Goal: Task Accomplishment & Management: Use online tool/utility

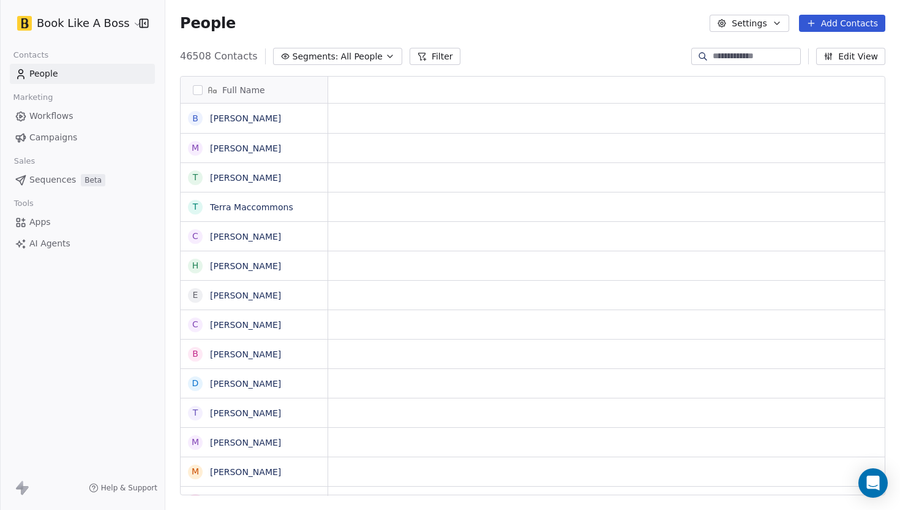
scroll to position [1, 1]
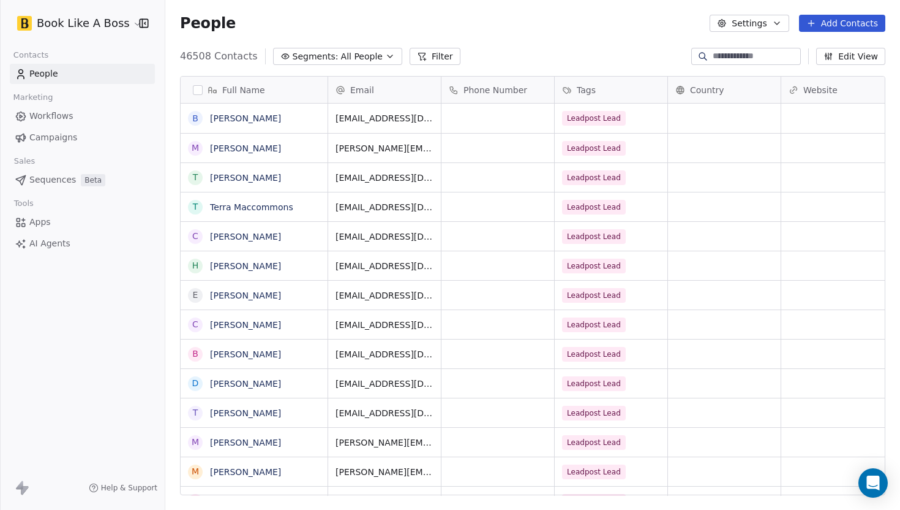
click at [819, 23] on button "Add Contacts" at bounding box center [842, 23] width 86 height 17
click at [799, 66] on icon "Suggestions" at bounding box center [794, 69] width 10 height 10
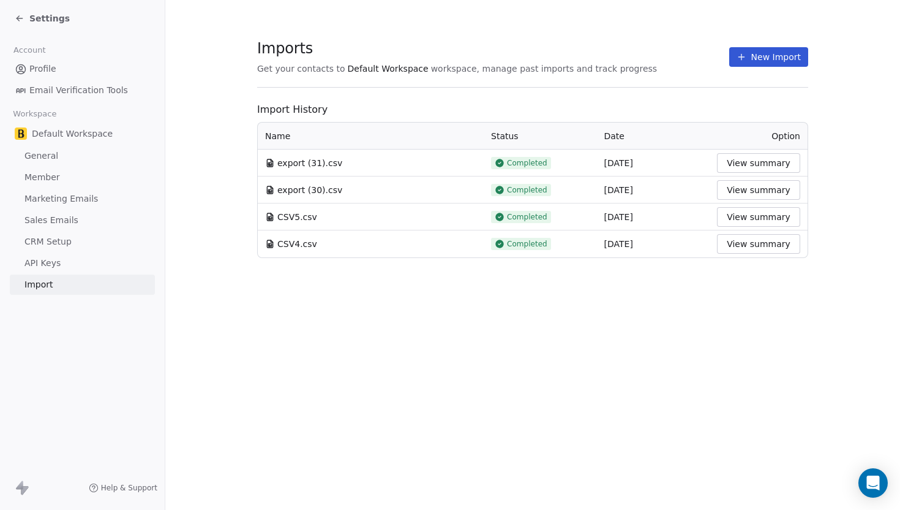
click at [770, 54] on button "New Import" at bounding box center [768, 57] width 79 height 20
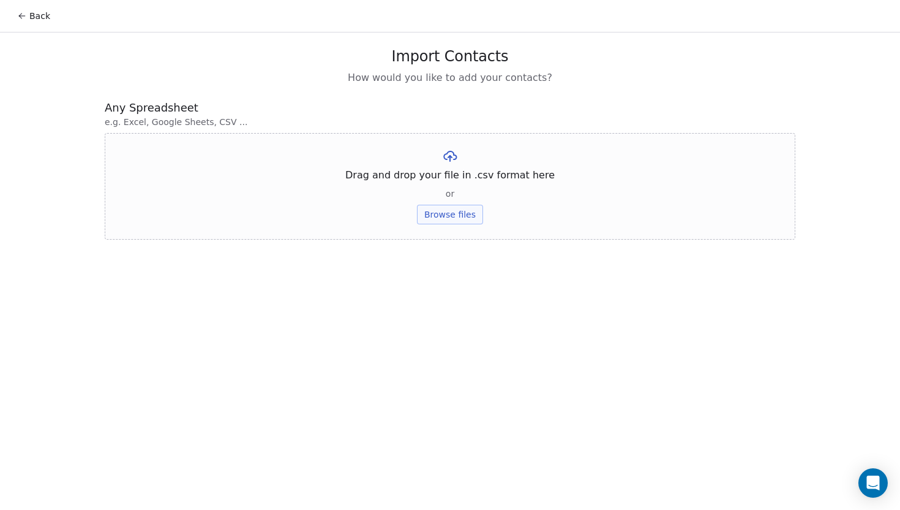
click at [469, 210] on button "Browse files" at bounding box center [450, 215] width 66 height 20
click at [435, 180] on button "Upload" at bounding box center [449, 180] width 45 height 20
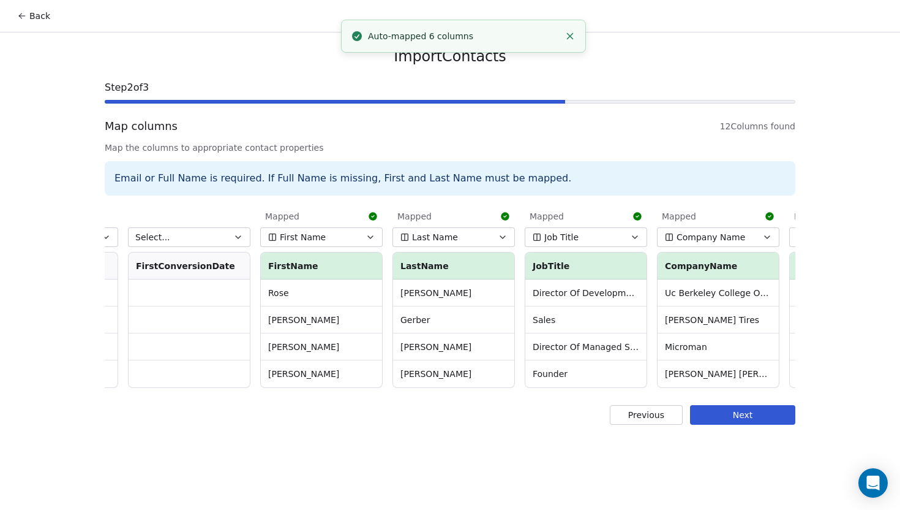
scroll to position [0, 508]
click at [582, 237] on button "Job Title" at bounding box center [583, 237] width 122 height 20
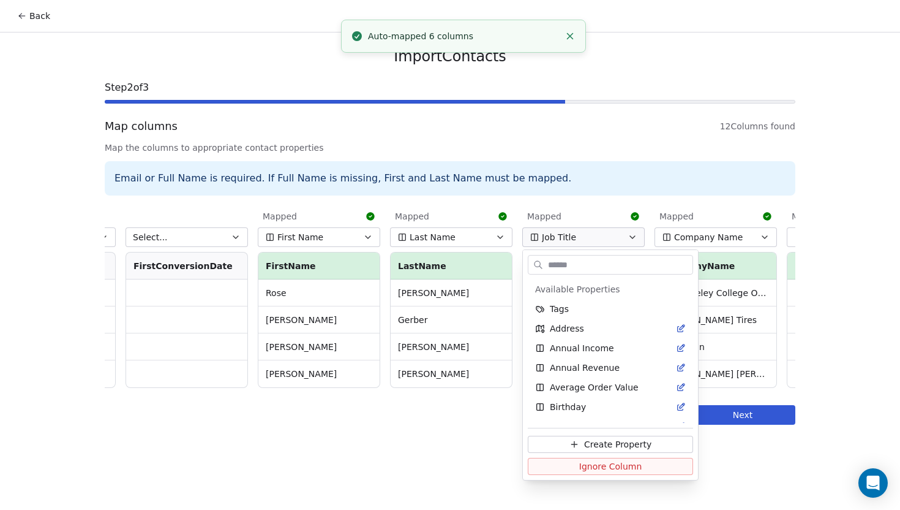
scroll to position [307, 0]
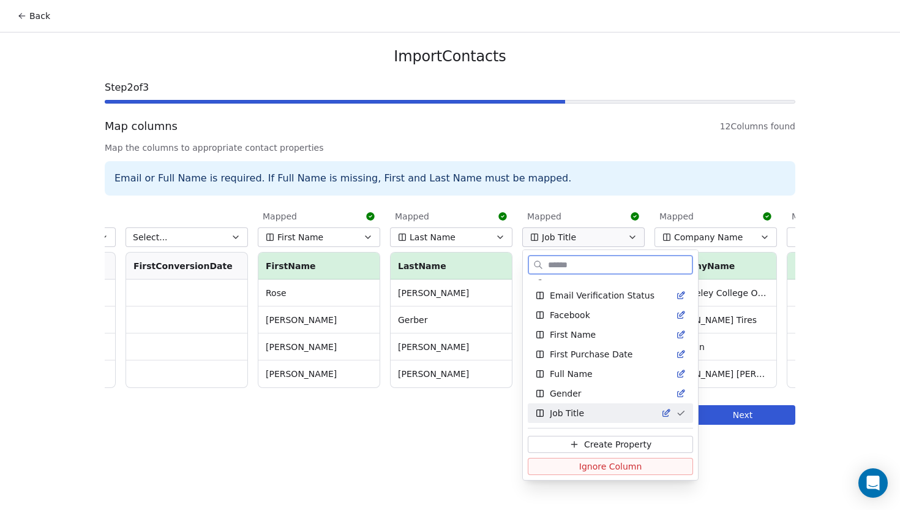
click at [587, 470] on span "Ignore Column" at bounding box center [610, 466] width 63 height 12
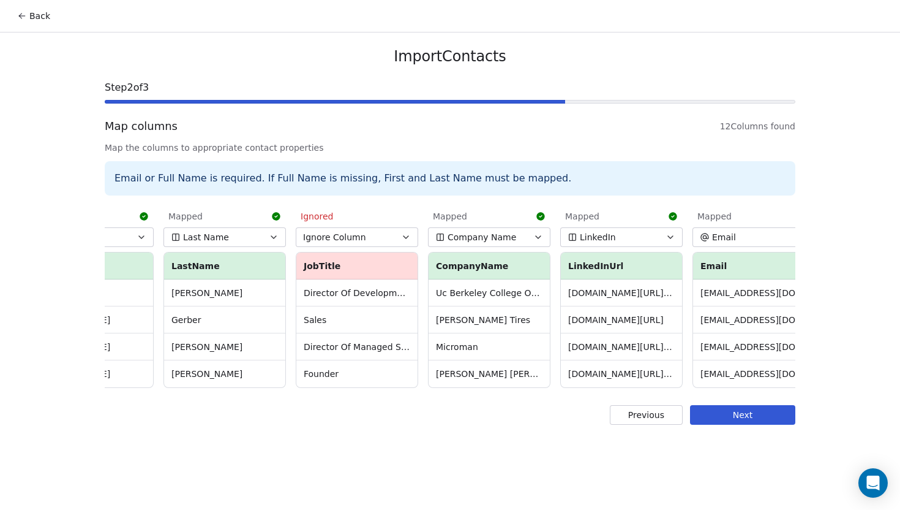
scroll to position [0, 751]
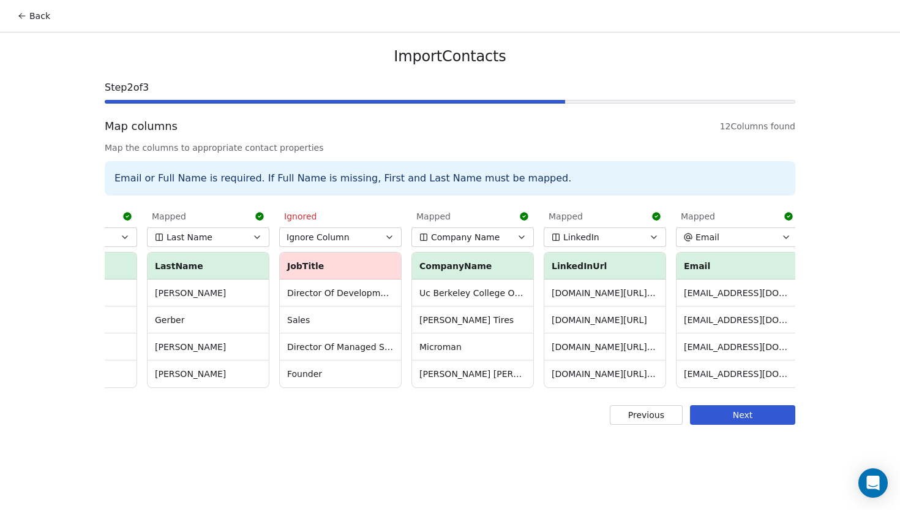
click at [640, 239] on button "LinkedIn" at bounding box center [605, 237] width 122 height 20
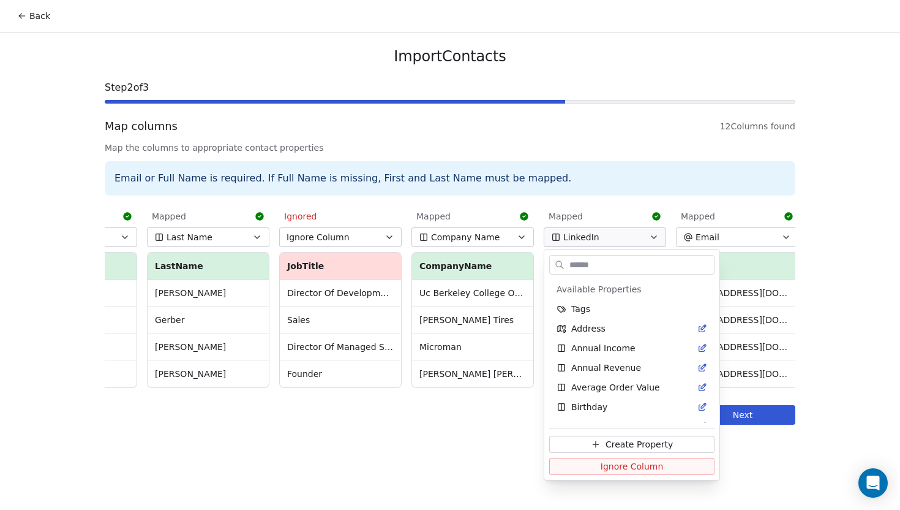
scroll to position [425, 0]
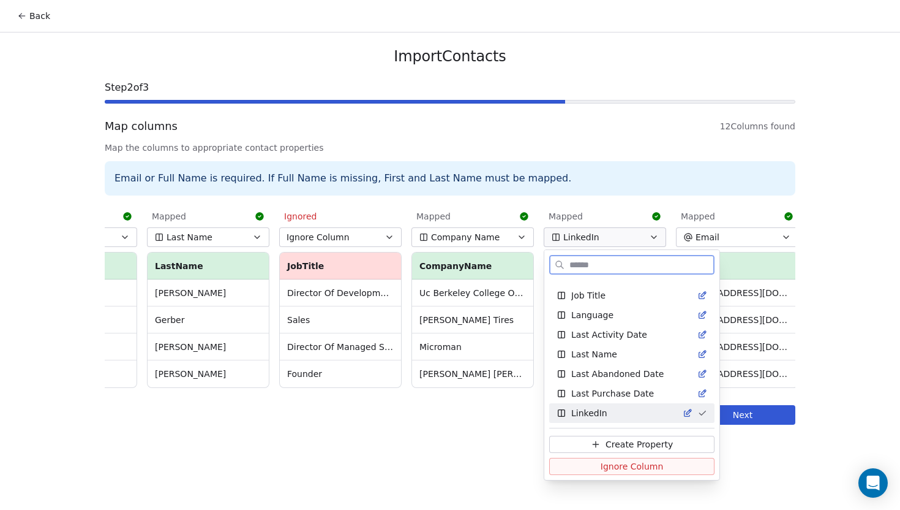
click at [621, 467] on span "Ignore Column" at bounding box center [632, 466] width 63 height 12
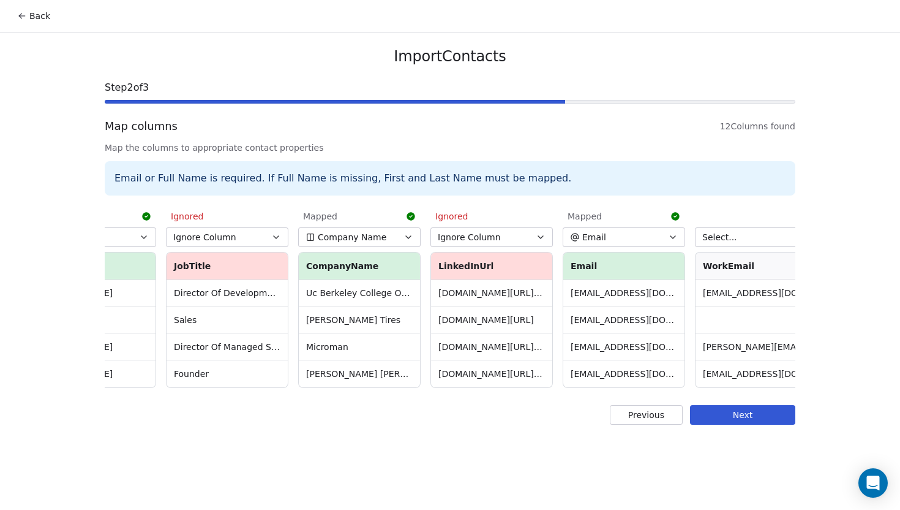
scroll to position [0, 874]
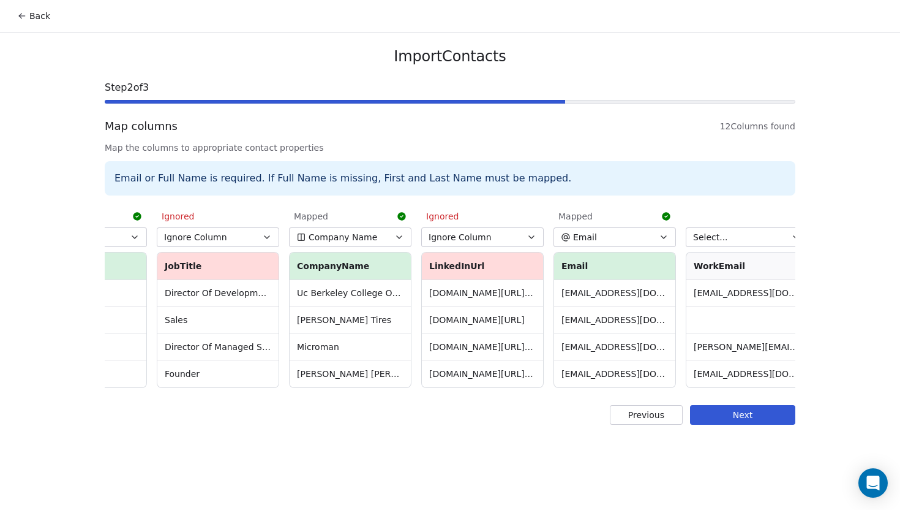
click at [732, 415] on button "Next" at bounding box center [742, 415] width 105 height 20
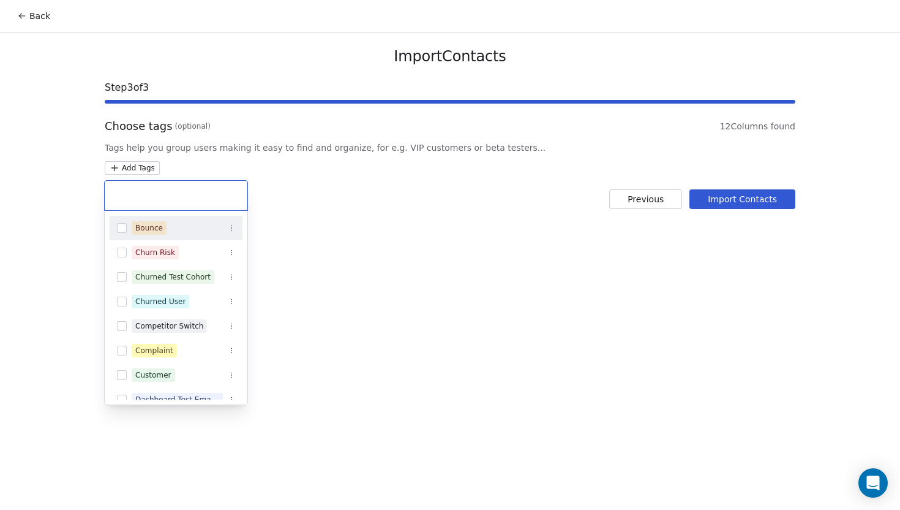
click at [156, 171] on html "Back Import Contacts Step 3 of 3 Choose tags (optional) 12 Columns found Tags h…" at bounding box center [450, 255] width 900 height 510
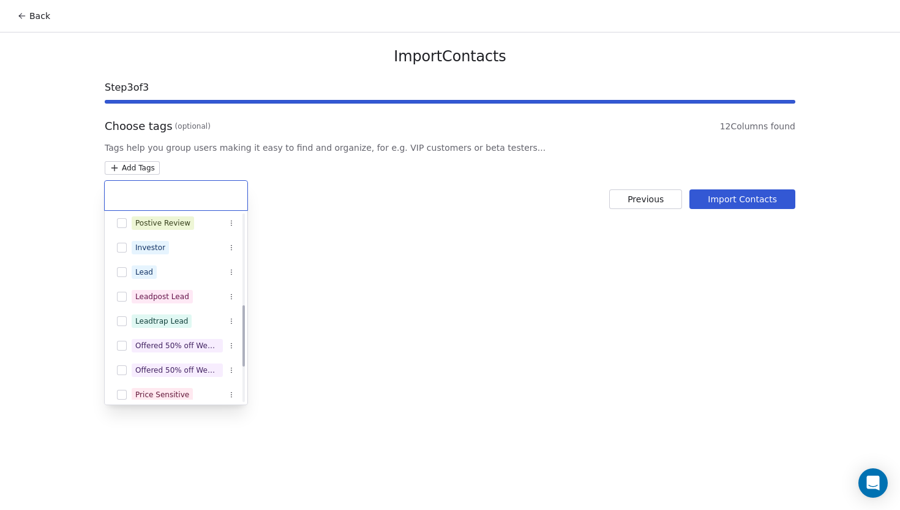
scroll to position [293, 0]
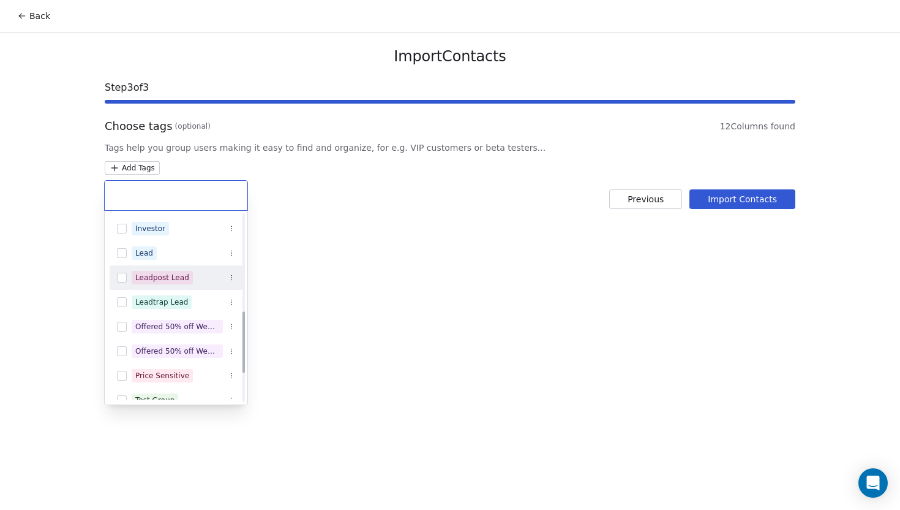
click at [121, 285] on div "Leadpost Lead" at bounding box center [176, 278] width 133 height 20
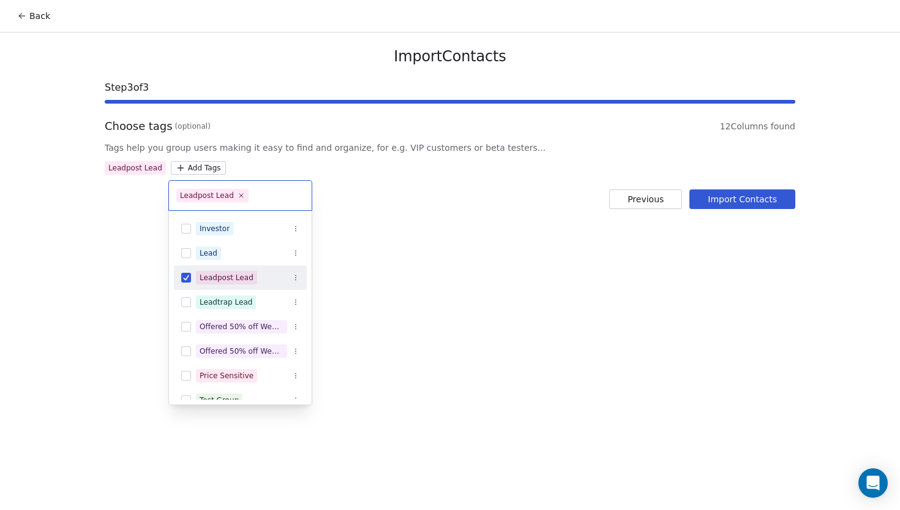
click at [743, 197] on html "Back Import Contacts Step 3 of 3 Choose tags (optional) 12 Columns found Tags h…" at bounding box center [450, 255] width 900 height 510
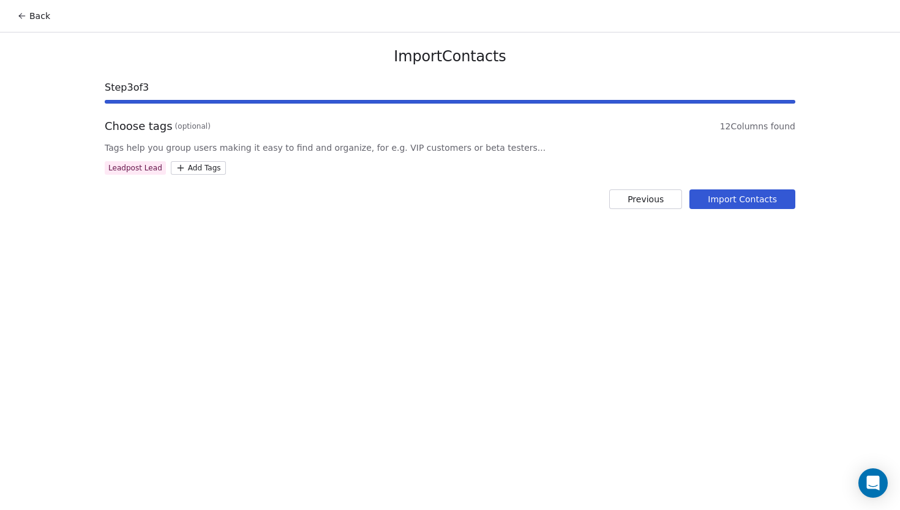
click at [743, 198] on button "Import Contacts" at bounding box center [743, 199] width 106 height 20
